Goal: Information Seeking & Learning: Learn about a topic

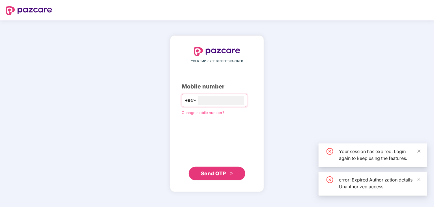
type input "*"
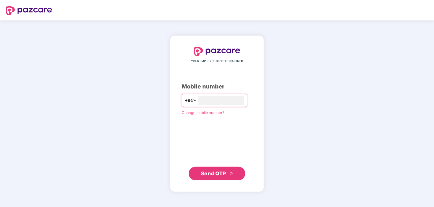
type input "*"
type input "**********"
click at [215, 181] on div "**********" at bounding box center [217, 114] width 94 height 156
click at [216, 172] on span "Send OTP" at bounding box center [213, 173] width 25 height 6
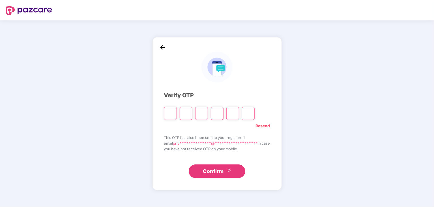
type input "*"
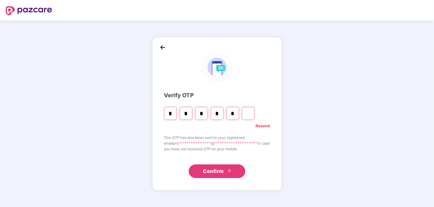
type input "*"
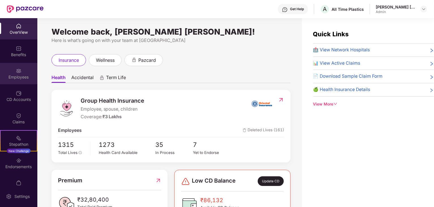
click at [17, 79] on div "Employees" at bounding box center [18, 77] width 37 height 6
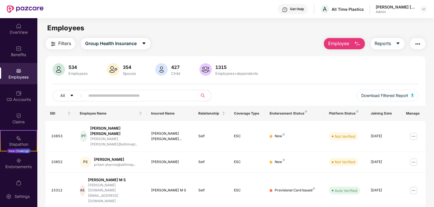
click at [18, 66] on div "Employees" at bounding box center [18, 73] width 37 height 21
click at [20, 56] on div "Benefits" at bounding box center [18, 55] width 37 height 6
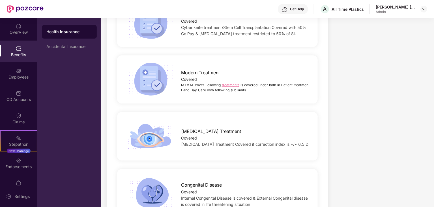
scroll to position [904, 0]
click at [233, 82] on link "treatments" at bounding box center [231, 84] width 18 height 4
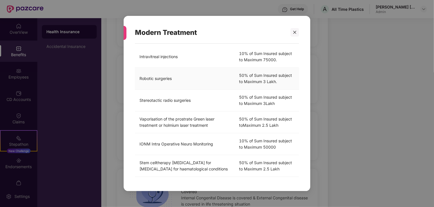
scroll to position [194, 0]
drag, startPoint x: 140, startPoint y: 137, endPoint x: 217, endPoint y: 138, distance: 77.9
click at [217, 138] on td "IONM Intra Operative Neuro Monitoring" at bounding box center [185, 144] width 100 height 22
copy td "IONM Intra Operative Neuro Monitoring"
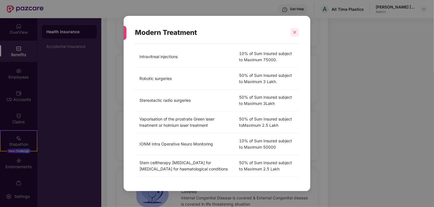
click at [292, 32] on div at bounding box center [295, 32] width 8 height 8
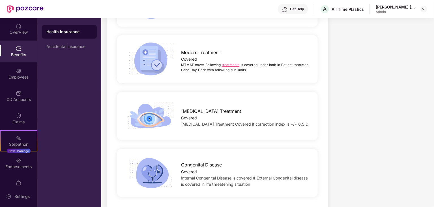
scroll to position [932, 0]
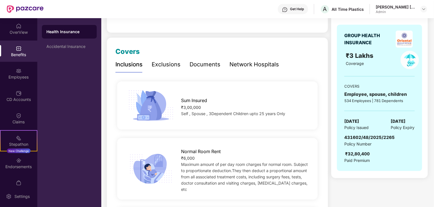
click at [168, 64] on div "Exclusions" at bounding box center [166, 64] width 29 height 9
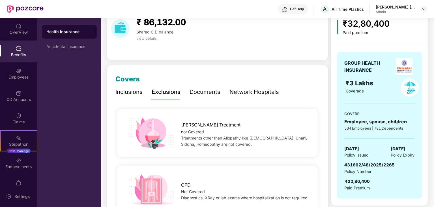
scroll to position [0, 0]
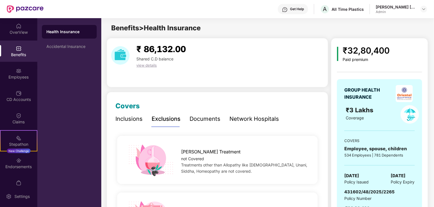
click at [136, 121] on div "Inclusions" at bounding box center [129, 118] width 27 height 9
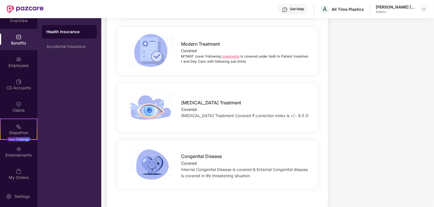
scroll to position [876, 0]
